Goal: Task Accomplishment & Management: Complete application form

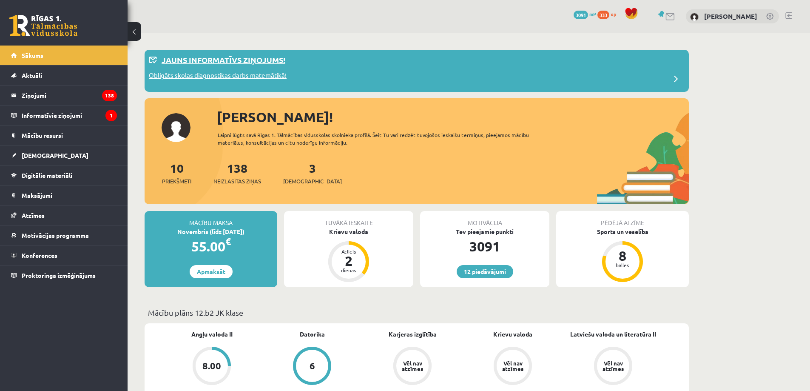
click at [213, 74] on p "Obligāts skolas diagnostikas darbs matemātikā!" at bounding box center [218, 77] width 138 height 12
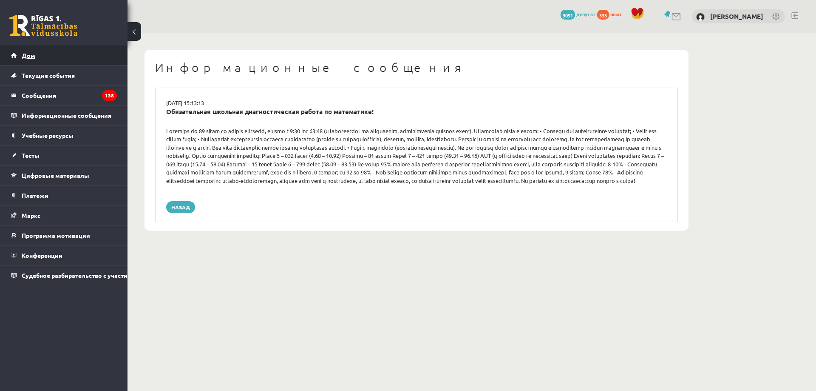
click at [73, 57] on link "Дом" at bounding box center [64, 55] width 106 height 20
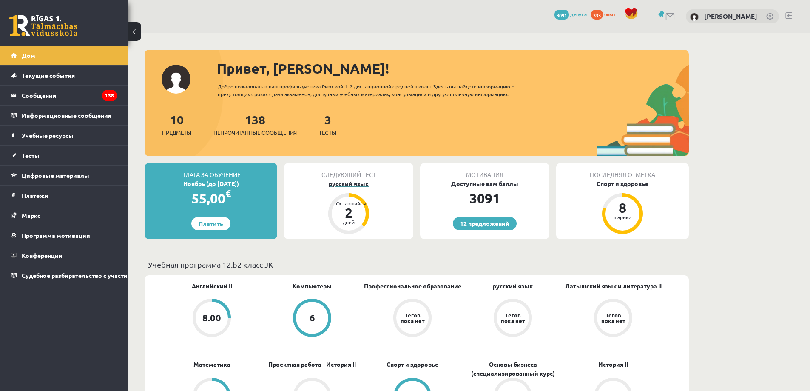
click at [361, 215] on div "2" at bounding box center [349, 213] width 26 height 14
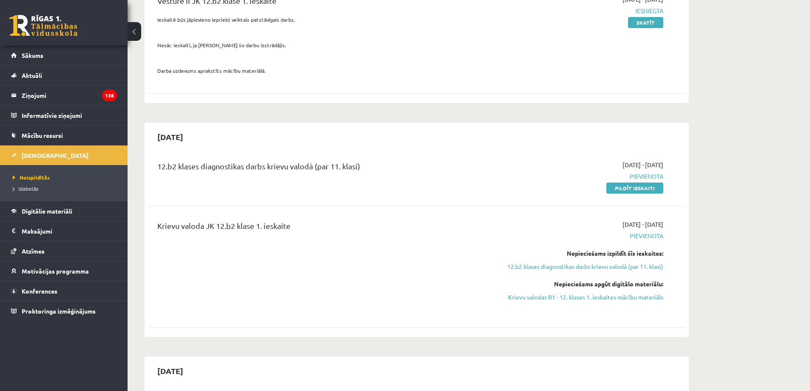
scroll to position [128, 0]
click at [637, 188] on link "Pildīt ieskaiti" at bounding box center [634, 187] width 57 height 11
click at [634, 184] on link "Pildīt ieskaiti" at bounding box center [634, 187] width 57 height 11
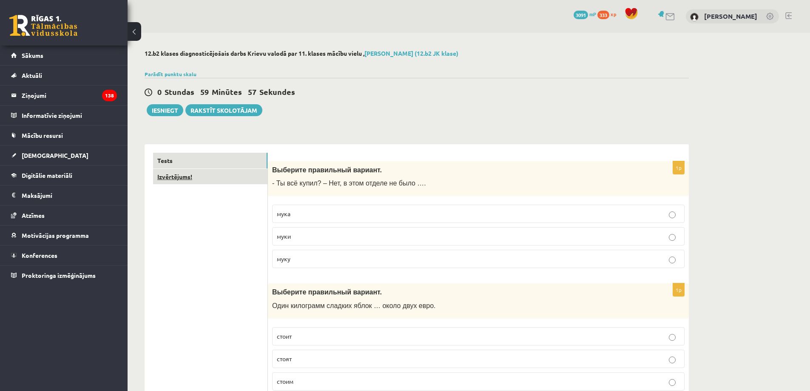
click at [242, 172] on link "Izvērtējums!" at bounding box center [210, 177] width 114 height 16
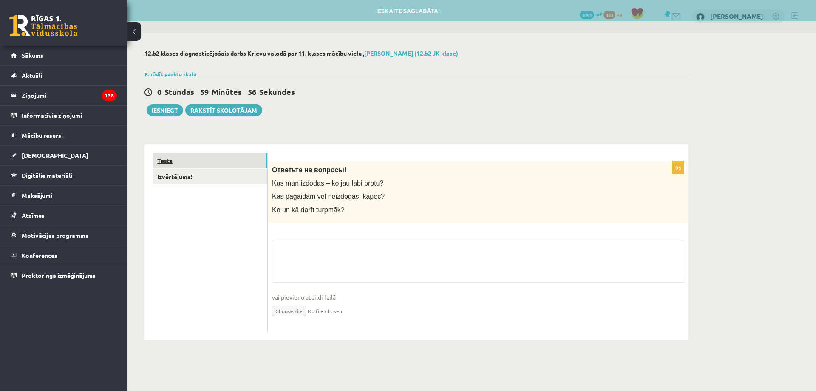
click at [243, 163] on link "Tests" at bounding box center [210, 161] width 114 height 16
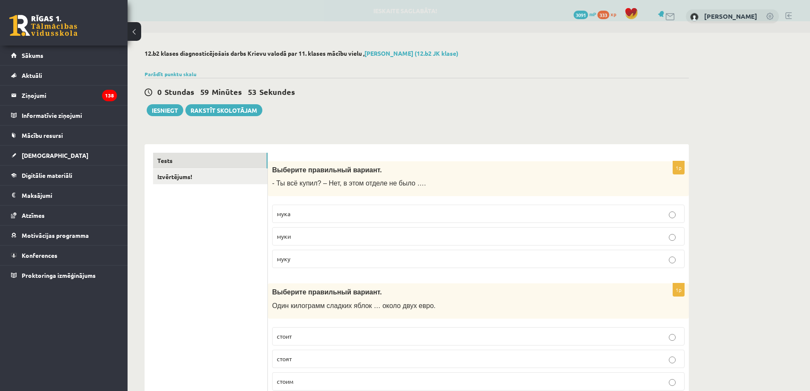
click at [354, 214] on p "мука" at bounding box center [478, 213] width 403 height 9
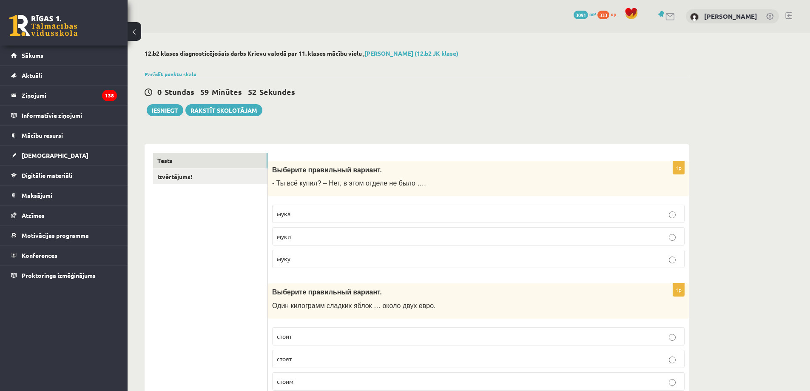
click at [334, 237] on p "муки" at bounding box center [478, 236] width 403 height 9
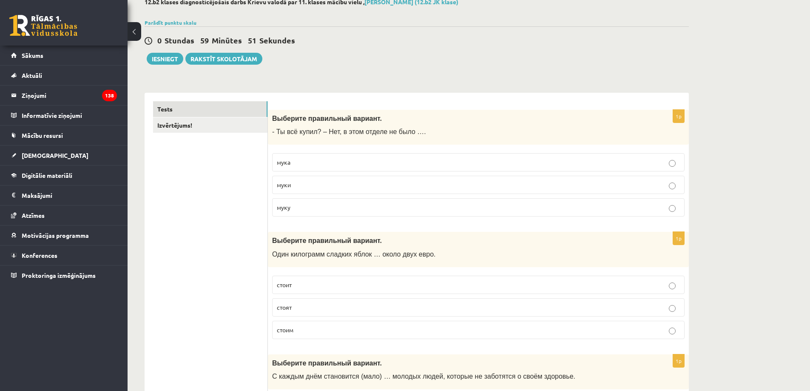
scroll to position [170, 0]
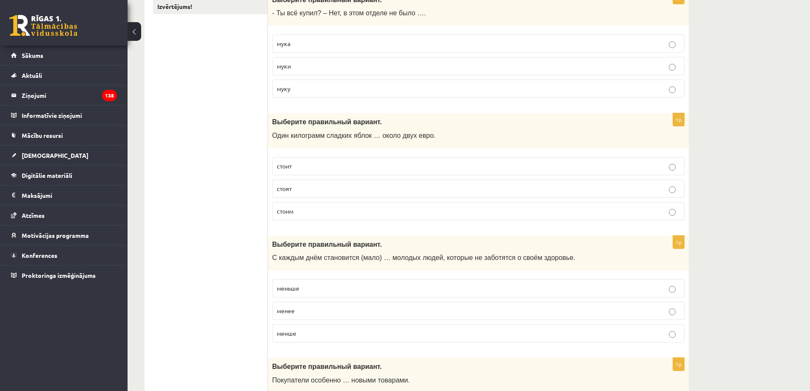
click at [303, 170] on p "стоит" at bounding box center [478, 166] width 403 height 9
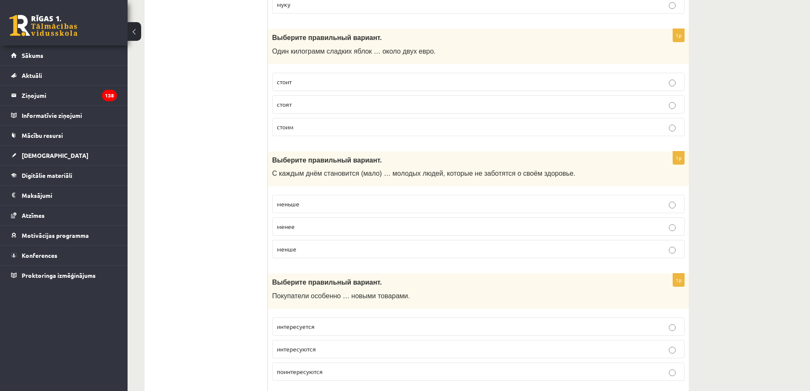
scroll to position [255, 0]
click at [307, 207] on p "меньше" at bounding box center [478, 203] width 403 height 9
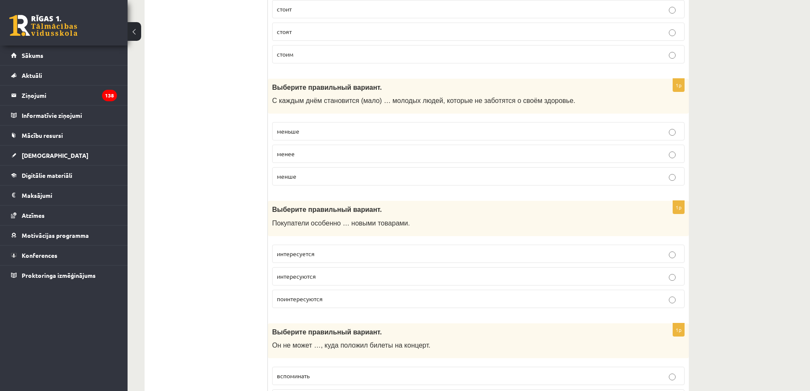
scroll to position [340, 0]
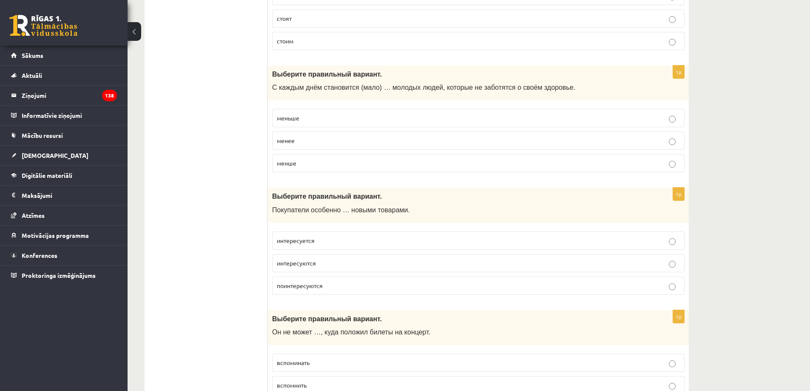
click at [340, 263] on p "интересуются" at bounding box center [478, 263] width 403 height 9
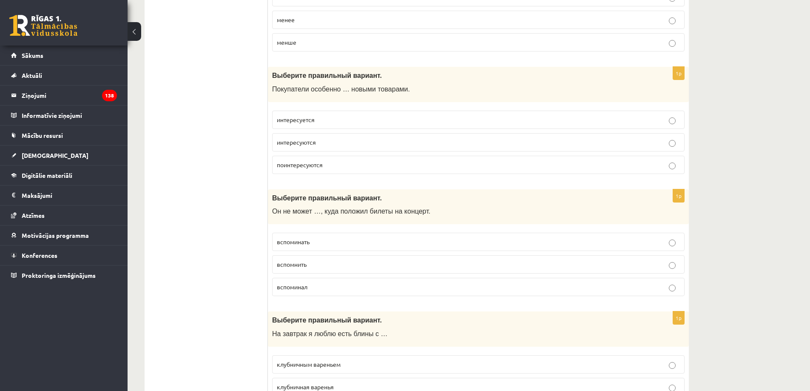
scroll to position [468, 0]
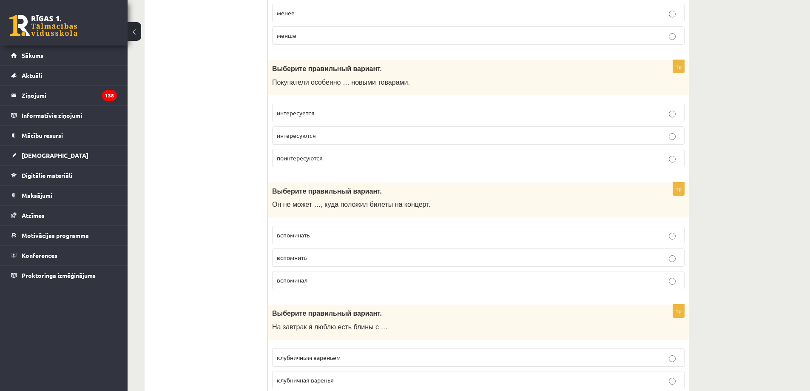
click at [330, 259] on p "вспомнить" at bounding box center [478, 257] width 403 height 9
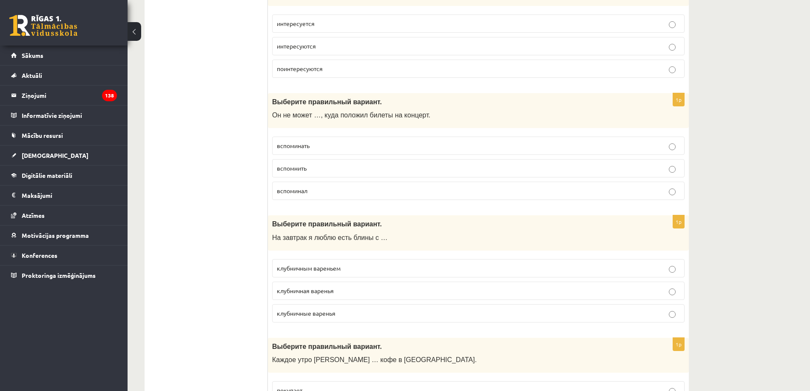
scroll to position [595, 0]
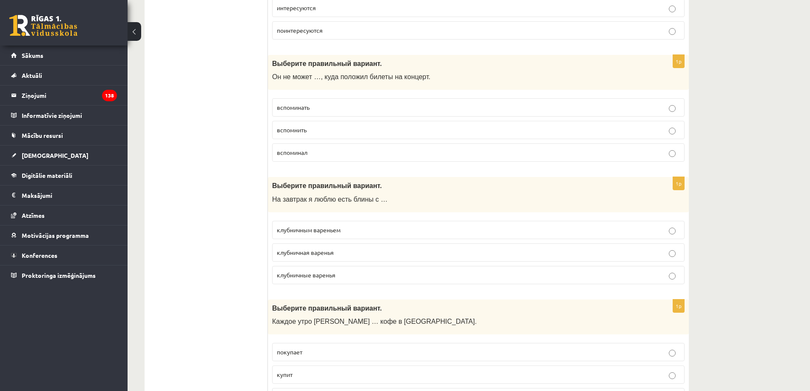
click at [348, 233] on p "клубничным вареньем" at bounding box center [478, 229] width 403 height 9
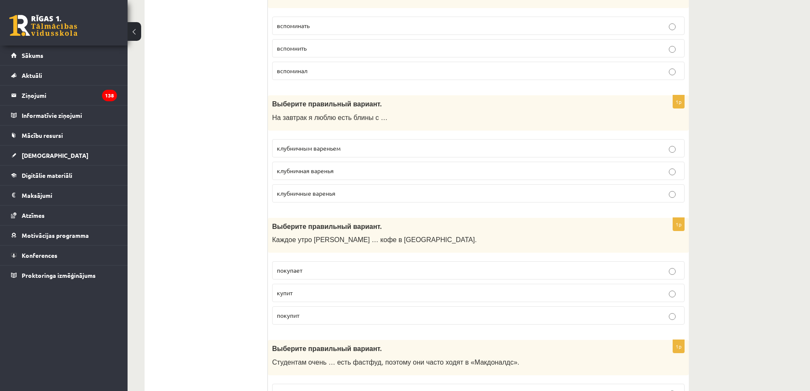
scroll to position [680, 0]
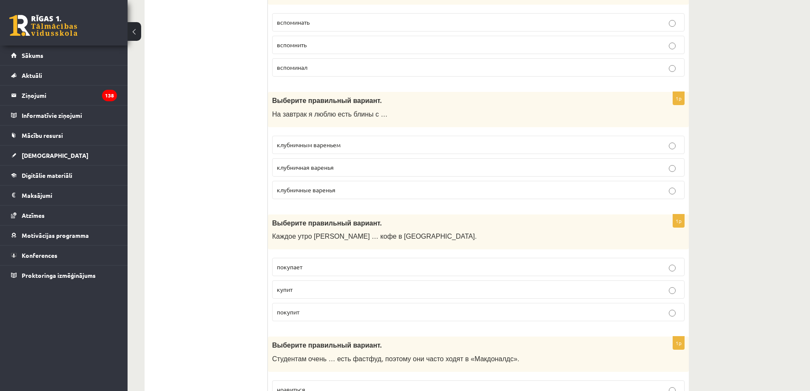
click at [323, 267] on p "покупает" at bounding box center [478, 266] width 403 height 9
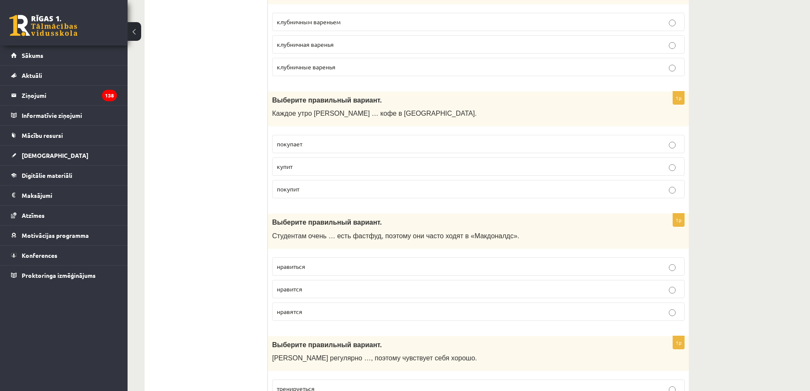
scroll to position [808, 0]
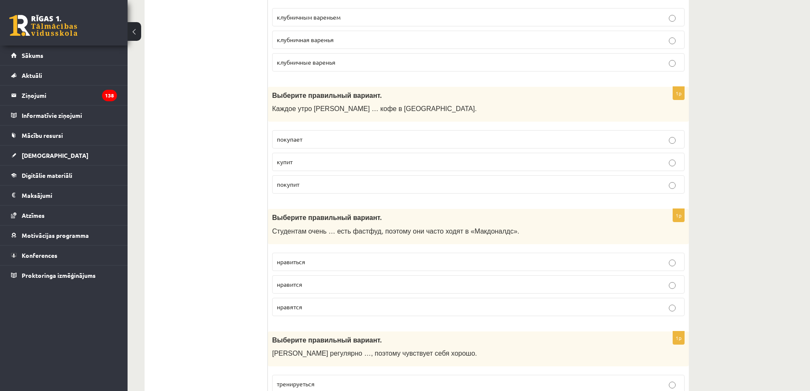
click at [326, 264] on p "нравиться" at bounding box center [478, 261] width 403 height 9
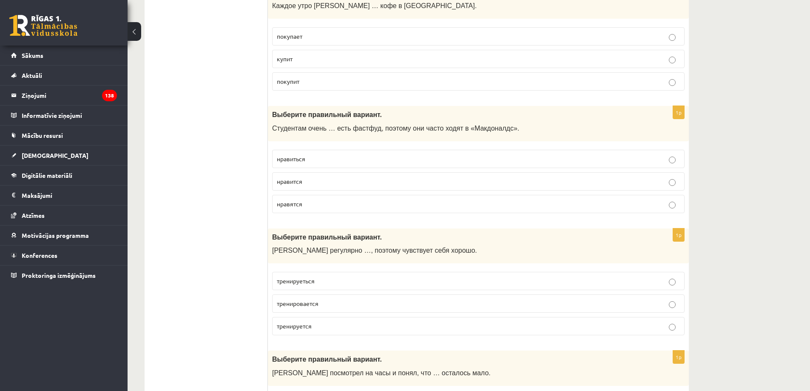
scroll to position [935, 0]
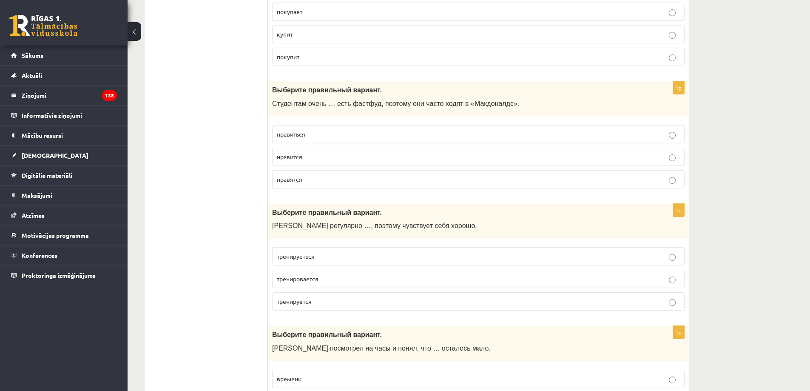
click at [336, 254] on p "тренируеться" at bounding box center [478, 256] width 403 height 9
click at [329, 296] on label "тренируется" at bounding box center [478, 301] width 412 height 18
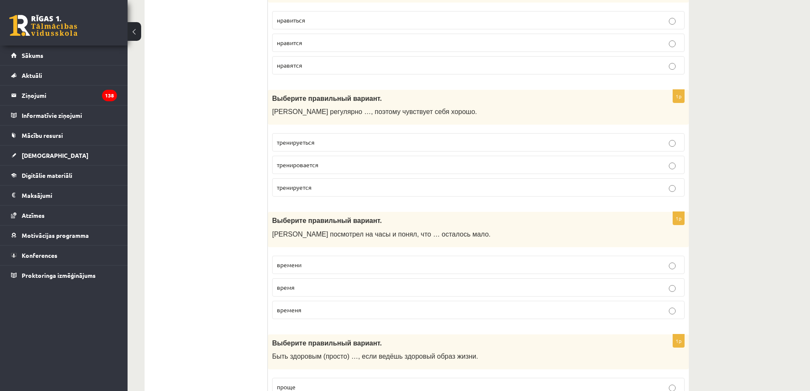
scroll to position [1063, 0]
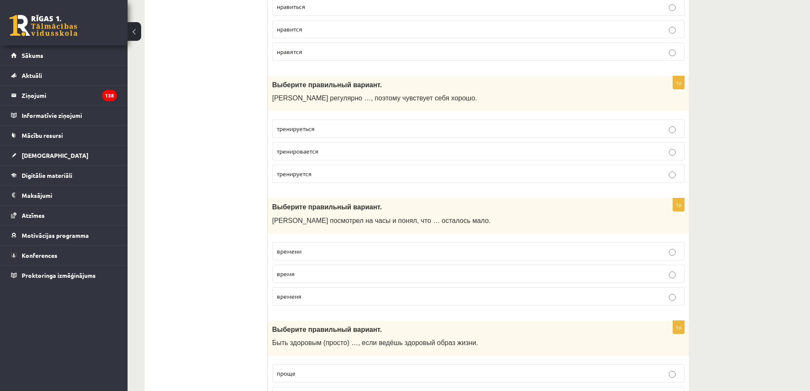
click at [321, 252] on p "времени" at bounding box center [478, 251] width 403 height 9
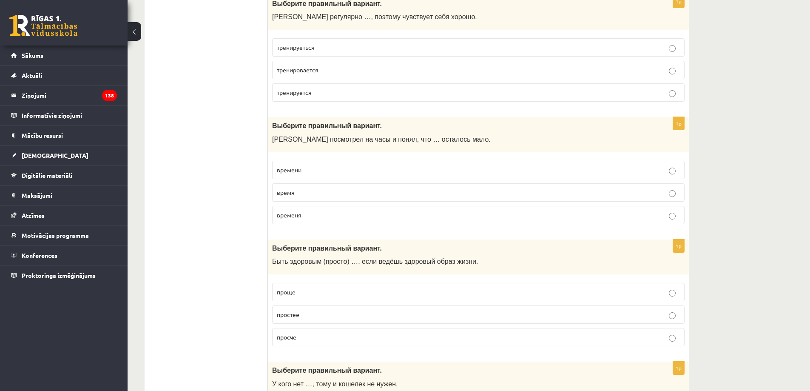
scroll to position [1148, 0]
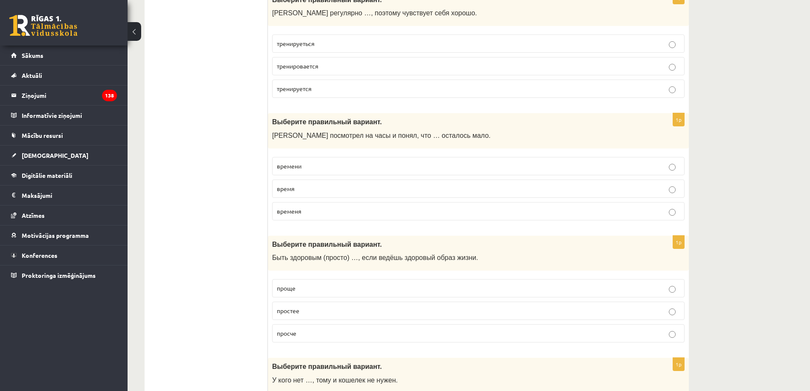
click at [310, 287] on p "проще" at bounding box center [478, 288] width 403 height 9
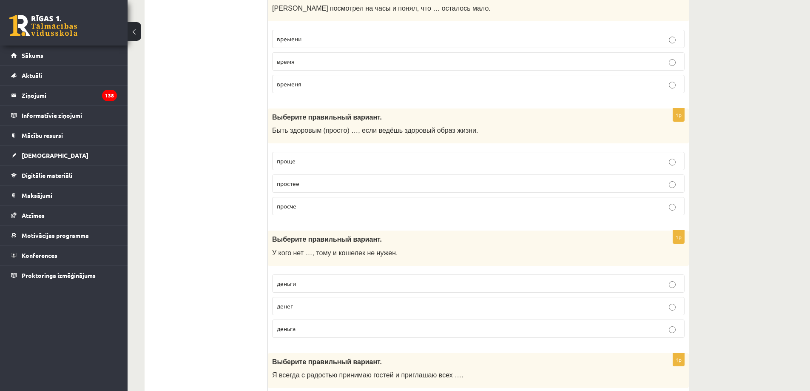
scroll to position [1276, 0]
click at [318, 307] on p "денег" at bounding box center [478, 305] width 403 height 9
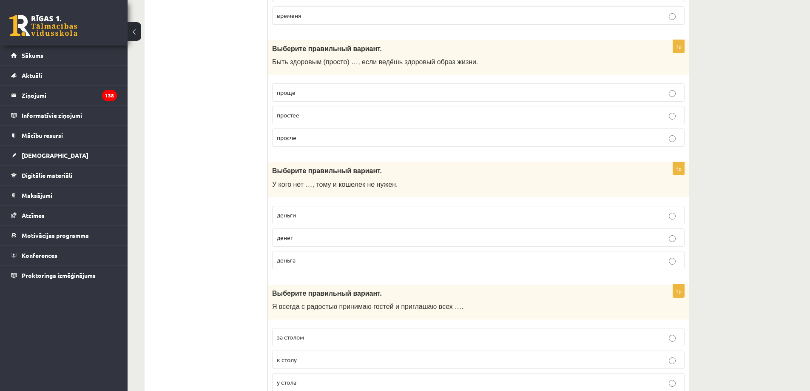
scroll to position [1446, 0]
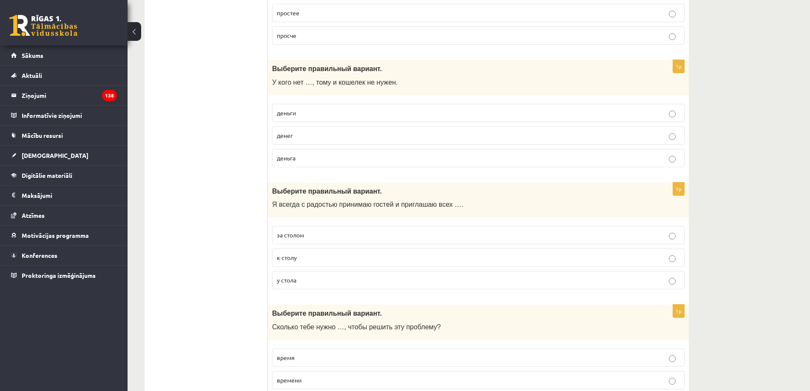
click at [327, 261] on p "к столу" at bounding box center [478, 257] width 403 height 9
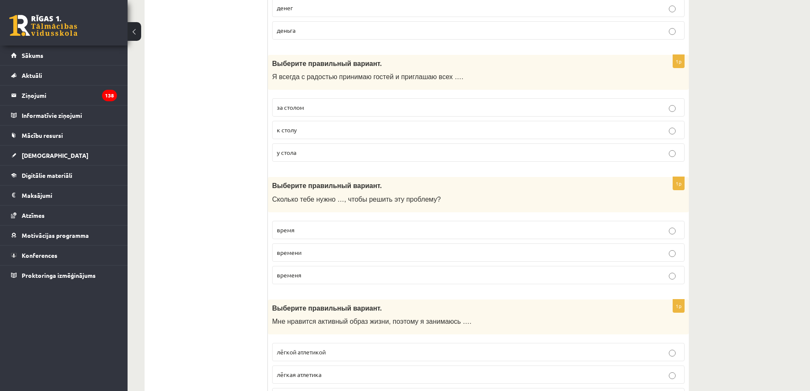
drag, startPoint x: 330, startPoint y: 230, endPoint x: 243, endPoint y: 212, distance: 88.6
click at [243, 212] on ul "Tests Izvērtējums!" at bounding box center [210, 322] width 115 height 3487
click at [325, 253] on p "времени" at bounding box center [478, 252] width 403 height 9
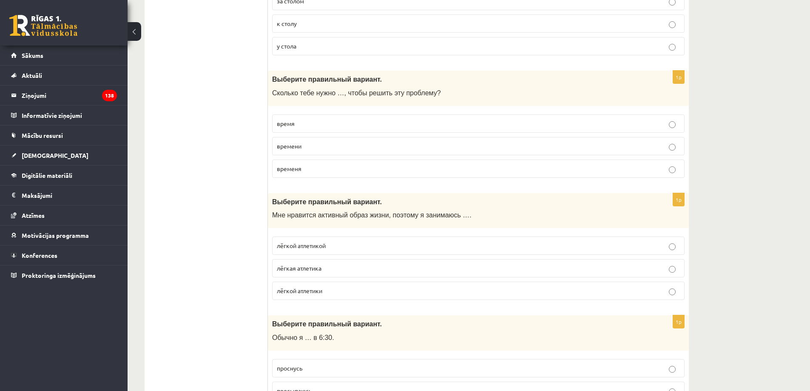
scroll to position [1701, 0]
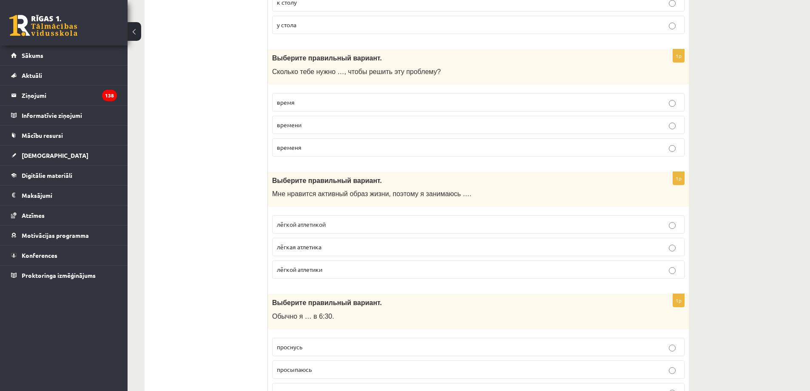
click at [355, 221] on p "лёгкой атлетикой" at bounding box center [478, 224] width 403 height 9
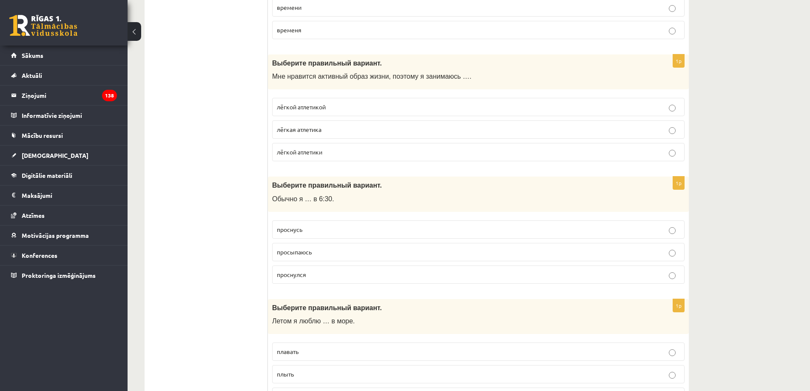
scroll to position [1828, 0]
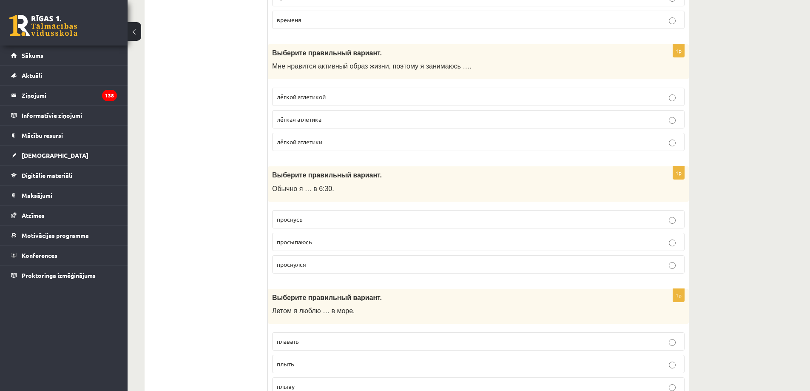
click at [332, 247] on label "просыпаюсь" at bounding box center [478, 242] width 412 height 18
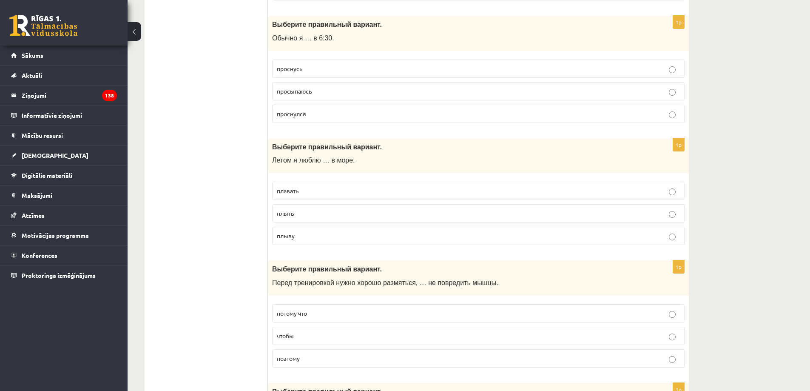
scroll to position [1998, 0]
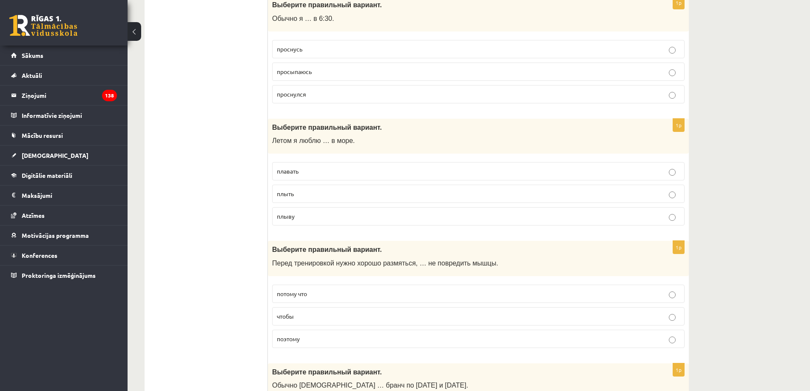
click at [321, 174] on p "плавать" at bounding box center [478, 171] width 403 height 9
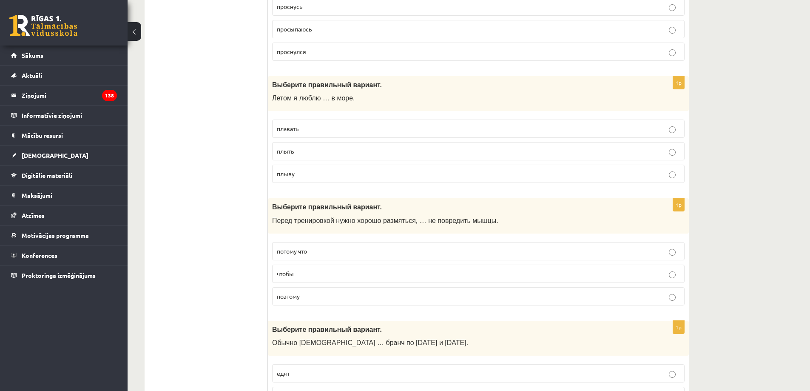
click at [318, 276] on p "чтобы" at bounding box center [478, 273] width 403 height 9
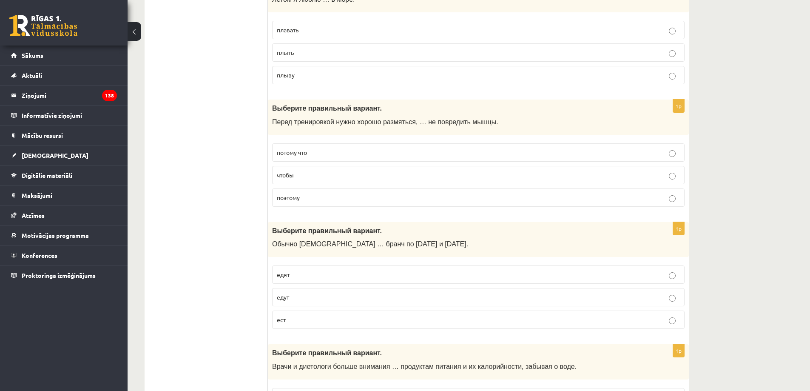
scroll to position [2211, 0]
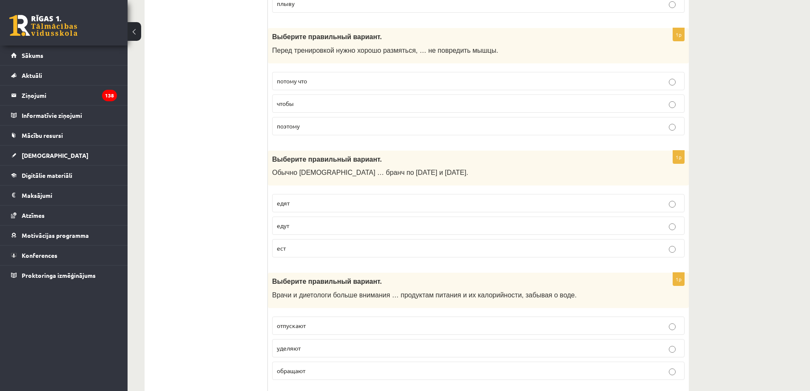
click at [317, 201] on p "едят" at bounding box center [478, 203] width 403 height 9
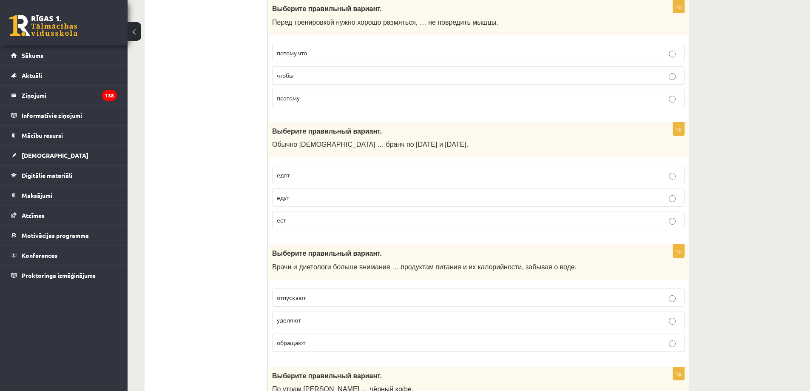
scroll to position [2296, 0]
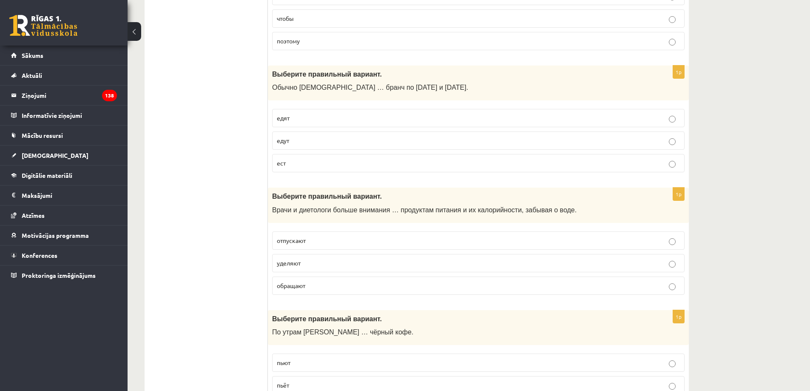
click at [309, 263] on p "уделяют" at bounding box center [478, 263] width 403 height 9
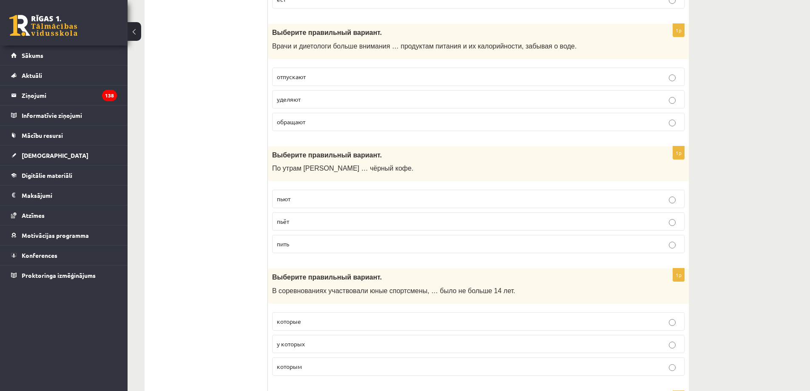
scroll to position [2466, 0]
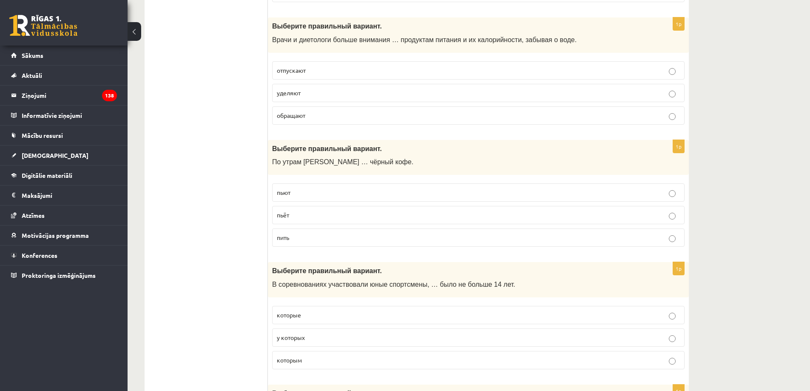
click at [308, 213] on p "пьёт" at bounding box center [478, 214] width 403 height 9
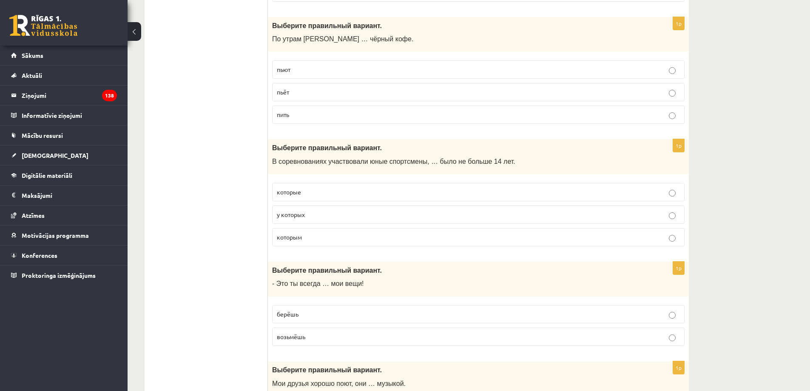
scroll to position [2594, 0]
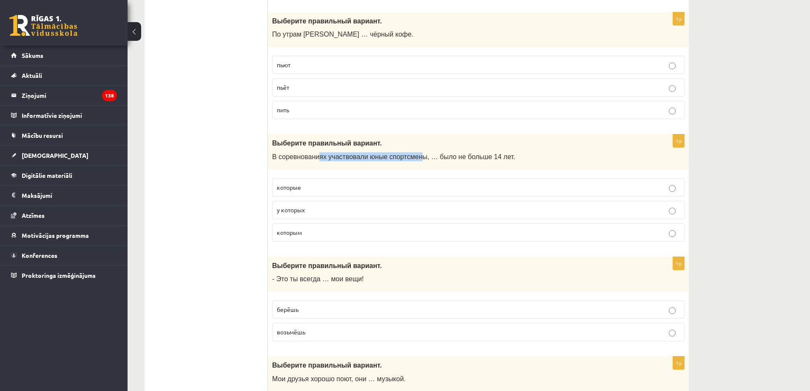
drag, startPoint x: 315, startPoint y: 159, endPoint x: 410, endPoint y: 155, distance: 95.3
click at [410, 155] on span "В соревнованиях участвовали юные спортсмены, … было не больше 14 лет." at bounding box center [393, 156] width 243 height 7
click at [315, 231] on p "которым" at bounding box center [478, 232] width 403 height 9
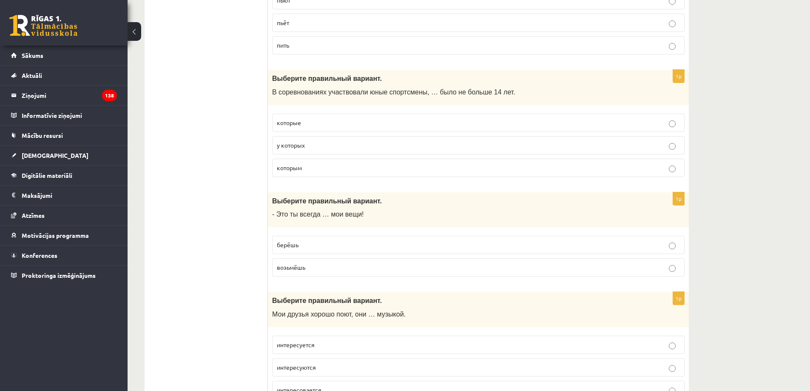
scroll to position [2764, 0]
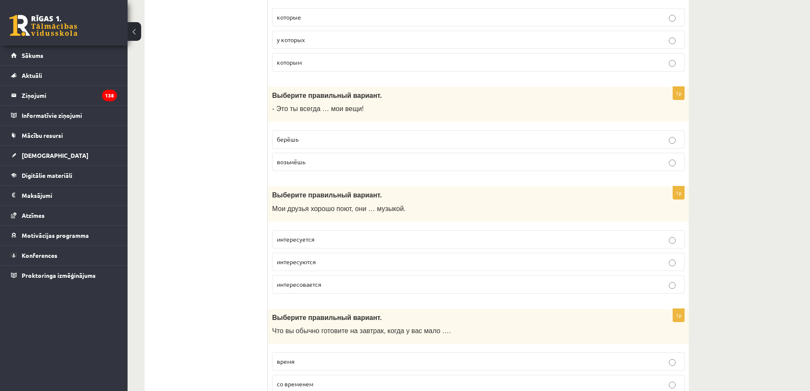
click at [311, 138] on p "берёшь" at bounding box center [478, 139] width 403 height 9
click at [324, 263] on p "интересуются" at bounding box center [478, 261] width 403 height 9
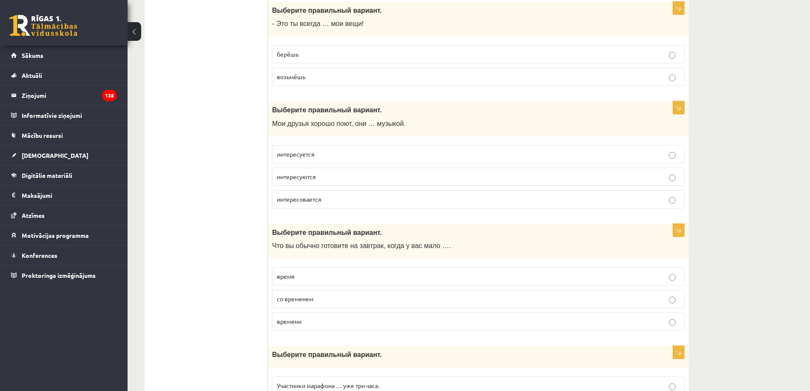
scroll to position [2891, 0]
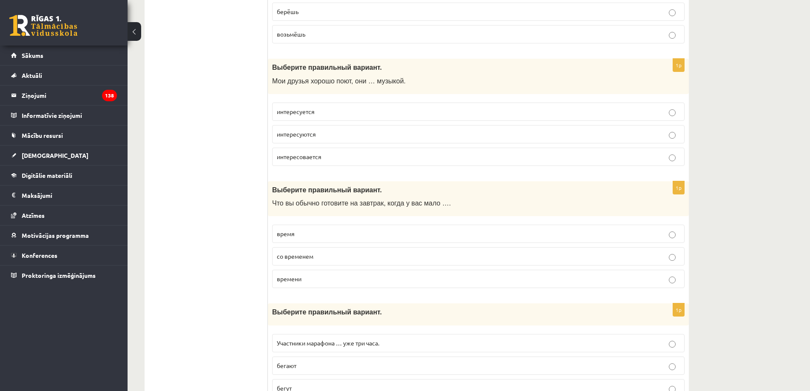
click at [313, 278] on p "времени" at bounding box center [478, 278] width 403 height 9
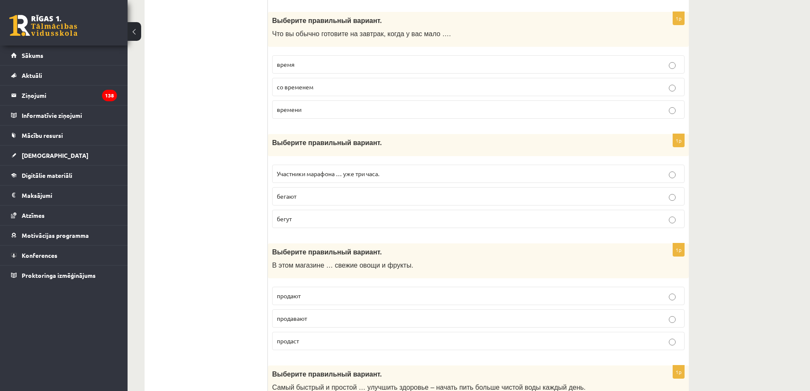
scroll to position [3061, 0]
click at [327, 182] on label "Участники марафона … уже три часа." at bounding box center [478, 173] width 412 height 18
click at [318, 189] on label "бегают" at bounding box center [478, 195] width 412 height 18
click at [318, 213] on label "бегут" at bounding box center [478, 218] width 412 height 18
click at [343, 181] on label "Участники марафона … уже три часа." at bounding box center [478, 173] width 412 height 18
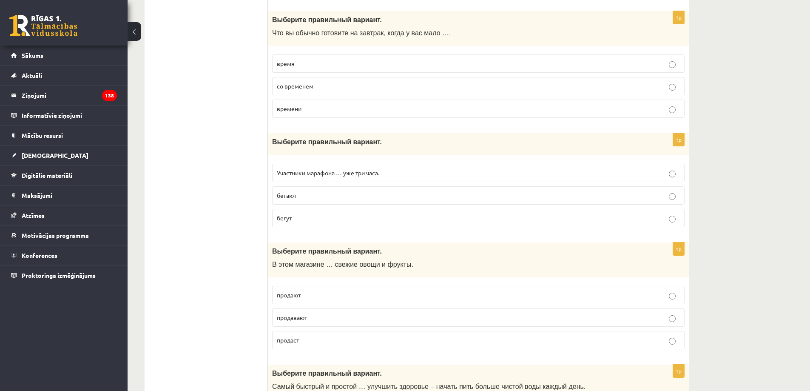
click at [323, 199] on p "бегают" at bounding box center [478, 195] width 403 height 9
click at [313, 213] on label "бегут" at bounding box center [478, 218] width 412 height 18
click at [323, 193] on p "бегают" at bounding box center [478, 195] width 403 height 9
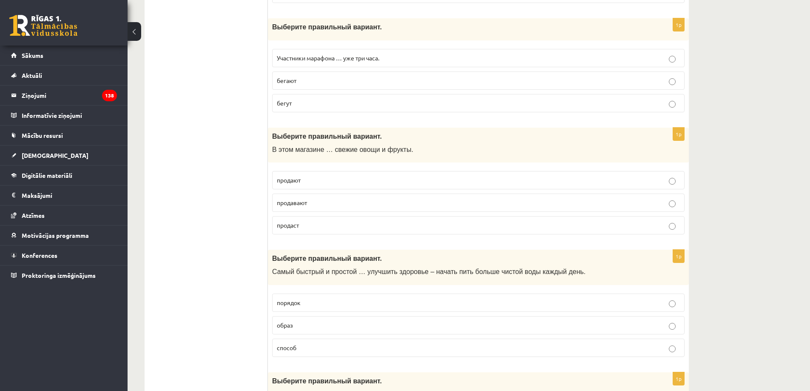
scroll to position [3189, 0]
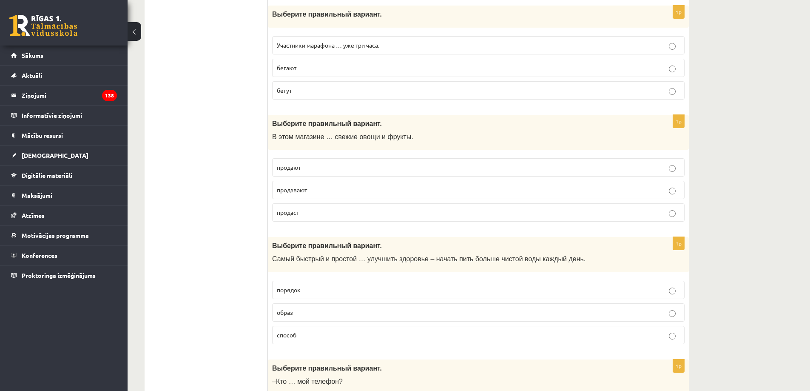
click at [352, 173] on label "продают" at bounding box center [478, 167] width 412 height 18
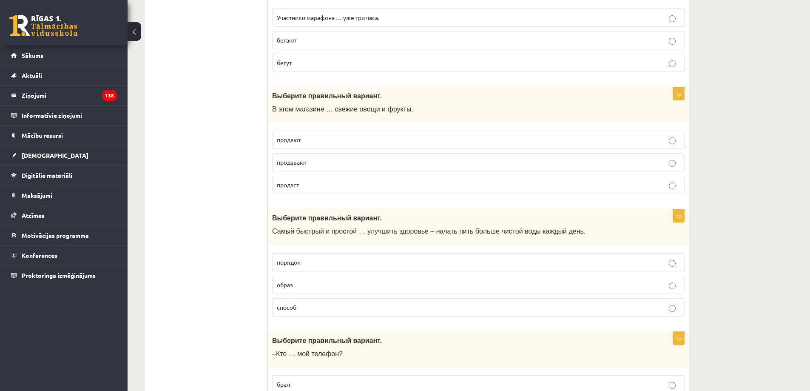
scroll to position [3231, 0]
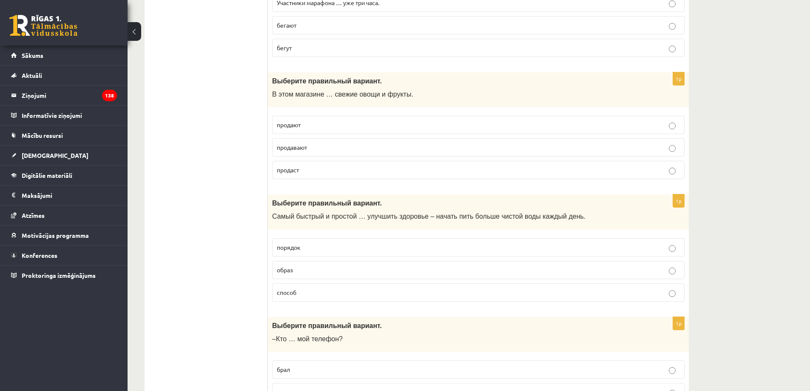
click at [298, 299] on label "способ" at bounding box center [478, 292] width 412 height 18
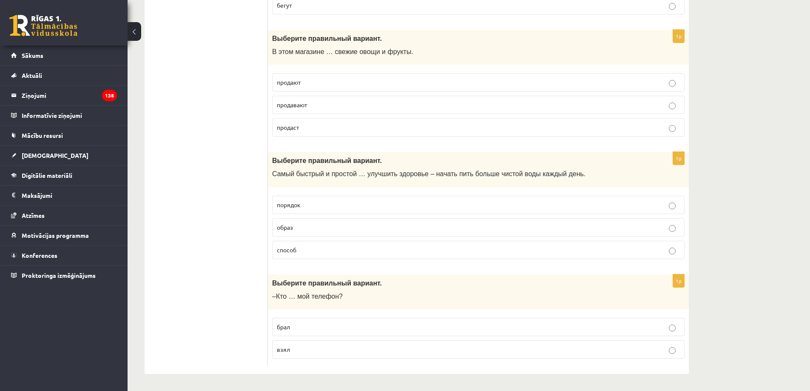
scroll to position [3275, 0]
click at [299, 344] on p "взял" at bounding box center [478, 348] width 403 height 9
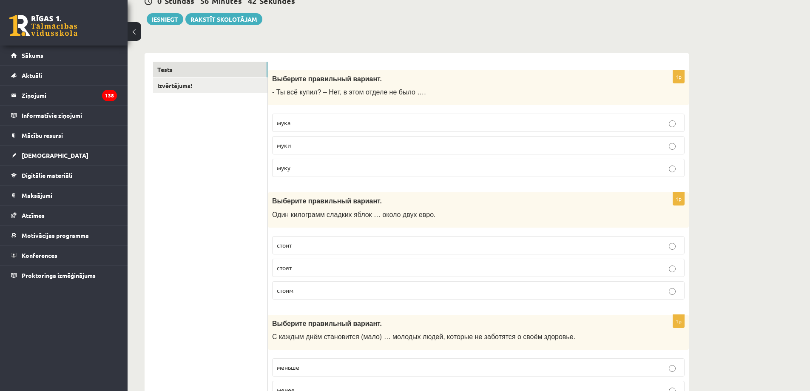
scroll to position [0, 0]
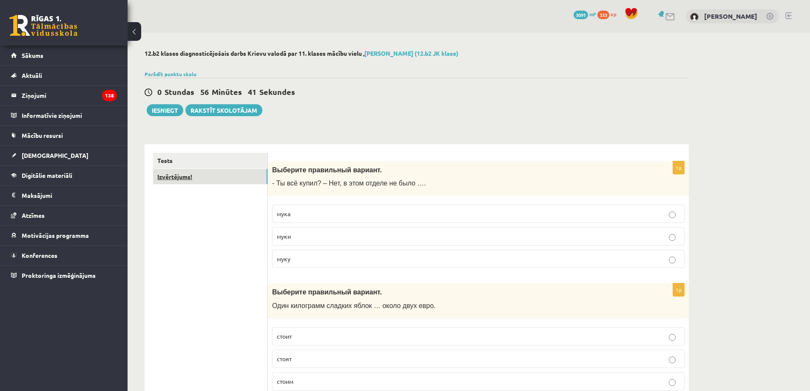
click at [227, 178] on link "Izvērtējums!" at bounding box center [210, 177] width 114 height 16
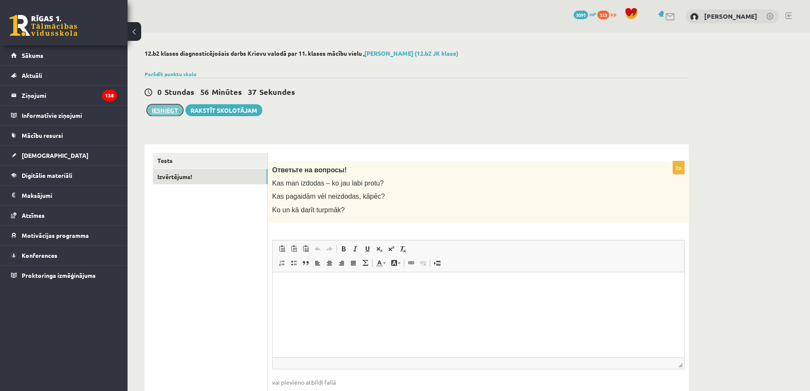
click at [171, 115] on button "Iesniegt" at bounding box center [165, 110] width 37 height 12
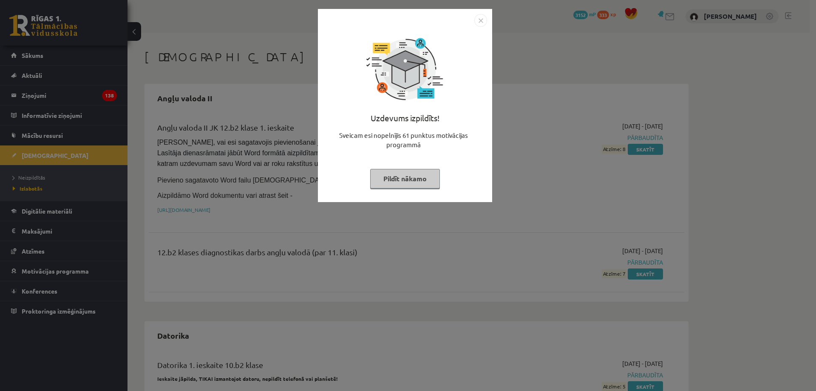
click at [415, 174] on button "Pildīt nākamo" at bounding box center [405, 179] width 70 height 20
